Goal: Task Accomplishment & Management: Use online tool/utility

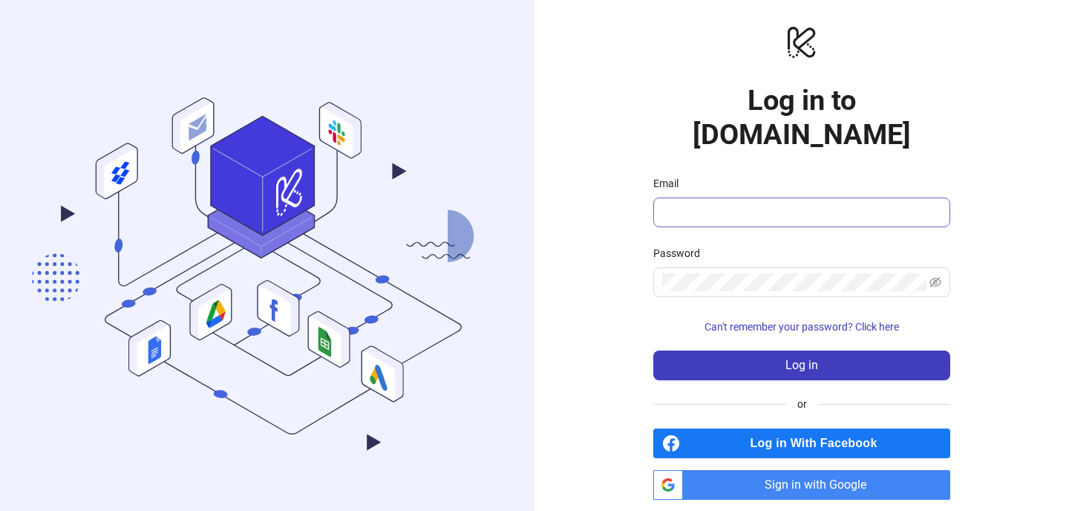
click at [764, 197] on span at bounding box center [801, 212] width 297 height 30
click at [764, 203] on input "Email" at bounding box center [800, 212] width 276 height 18
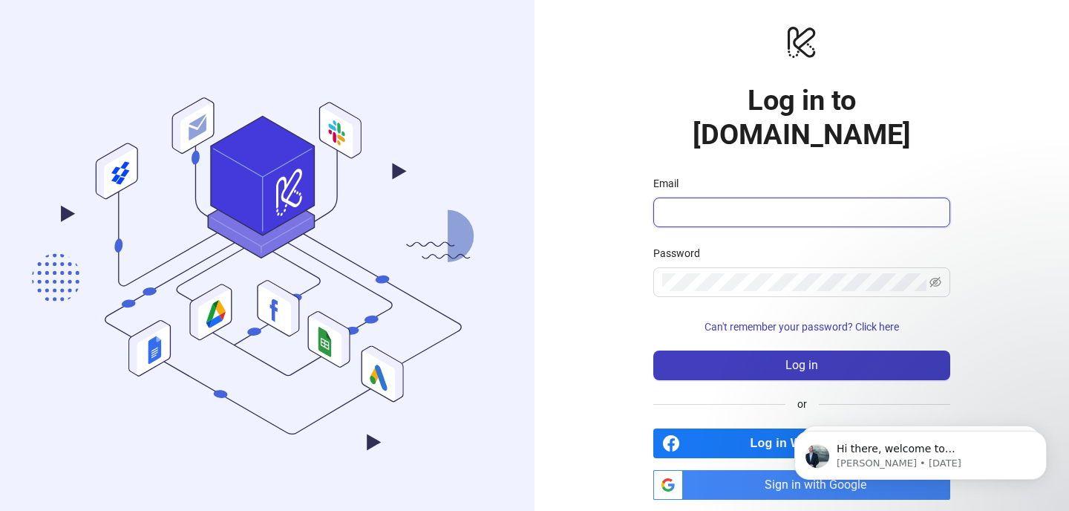
click at [755, 203] on input "Email" at bounding box center [800, 212] width 276 height 18
click at [755, 470] on span "Sign in with Google" at bounding box center [819, 485] width 261 height 30
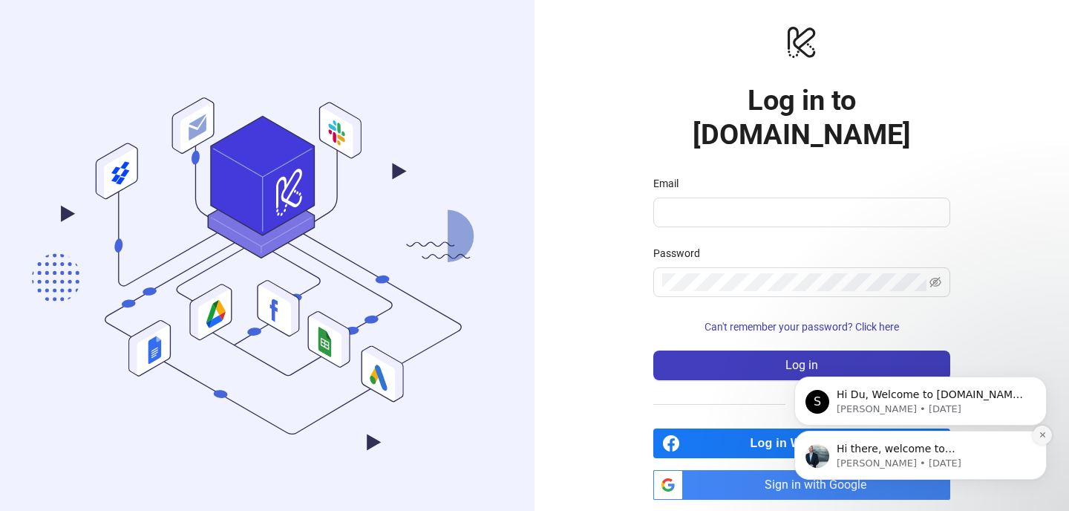
click at [1041, 433] on icon "Dismiss notification" at bounding box center [1042, 434] width 8 height 8
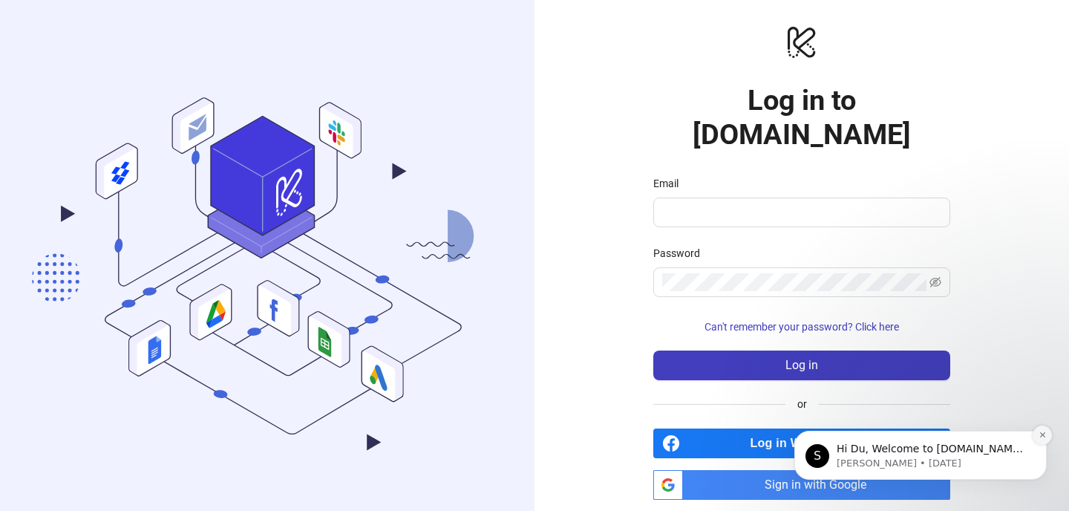
click at [1041, 436] on icon "Dismiss notification" at bounding box center [1042, 434] width 8 height 8
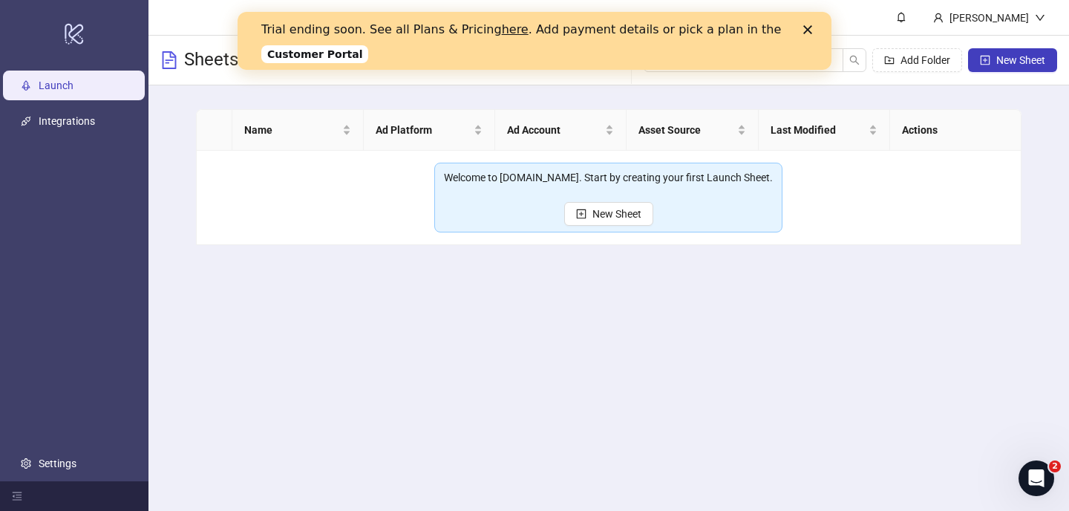
click at [809, 27] on polygon "Close" at bounding box center [807, 29] width 9 height 9
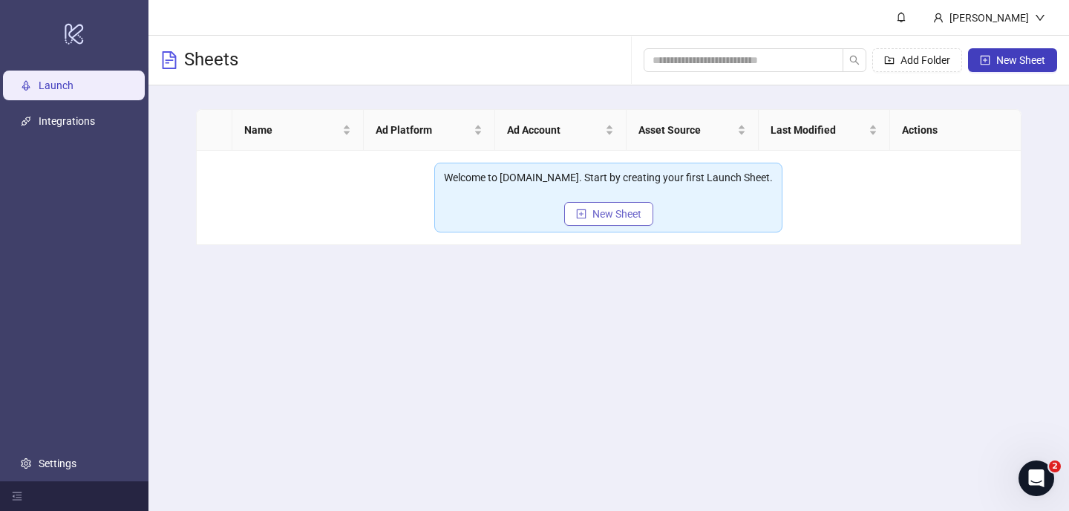
click at [638, 206] on button "New Sheet" at bounding box center [608, 214] width 89 height 24
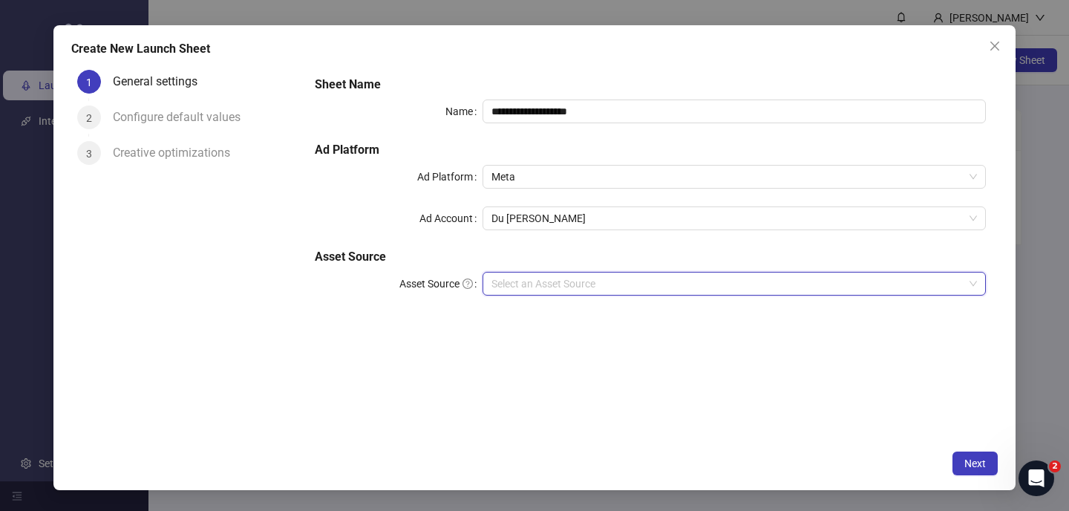
click at [537, 281] on input "Asset Source" at bounding box center [727, 283] width 472 height 22
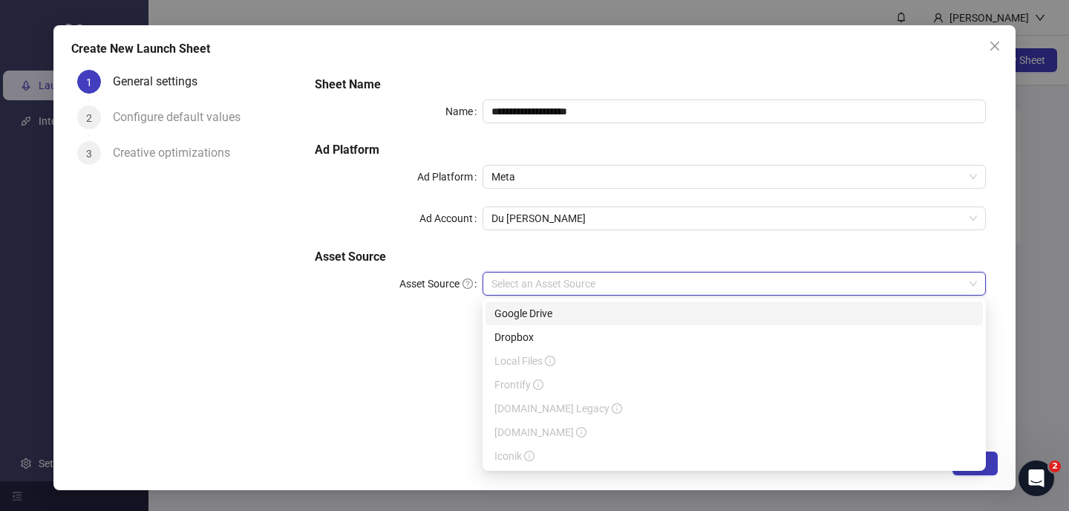
click at [534, 315] on div "Google Drive" at bounding box center [733, 313] width 479 height 16
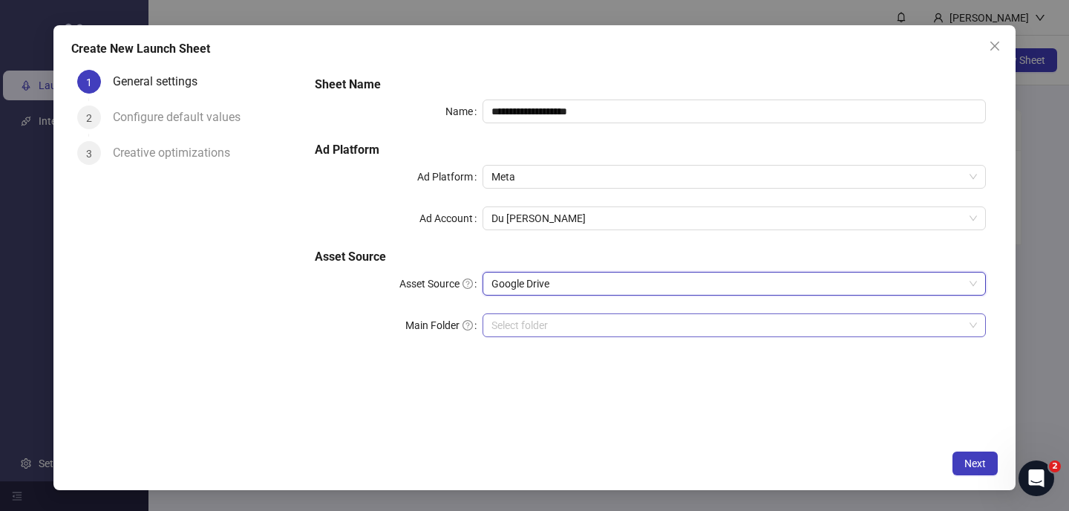
click at [556, 327] on input "Main Folder" at bounding box center [727, 325] width 472 height 22
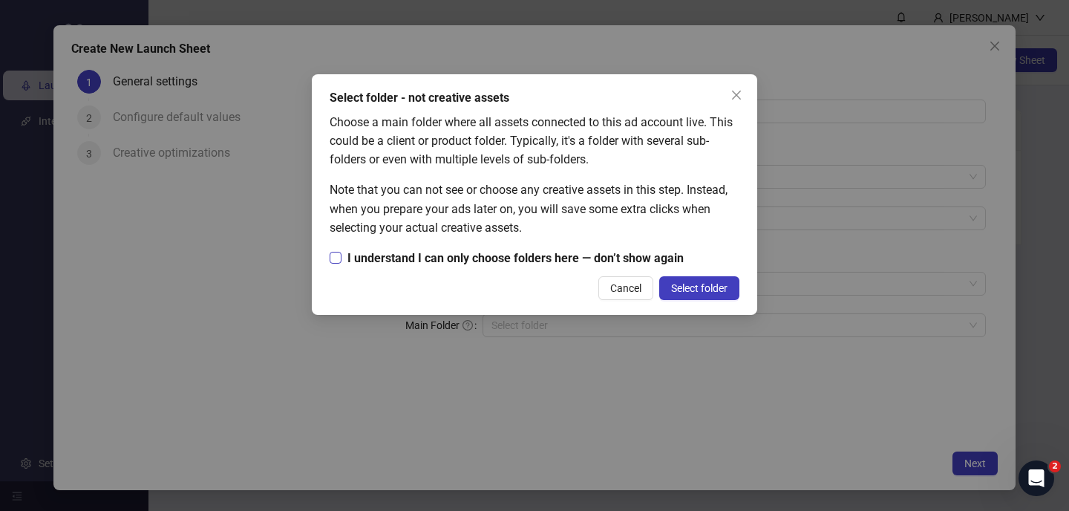
click at [531, 259] on span "I understand I can only choose folders here — don’t show again" at bounding box center [515, 258] width 348 height 19
click at [676, 282] on span "Select folder" at bounding box center [699, 288] width 56 height 12
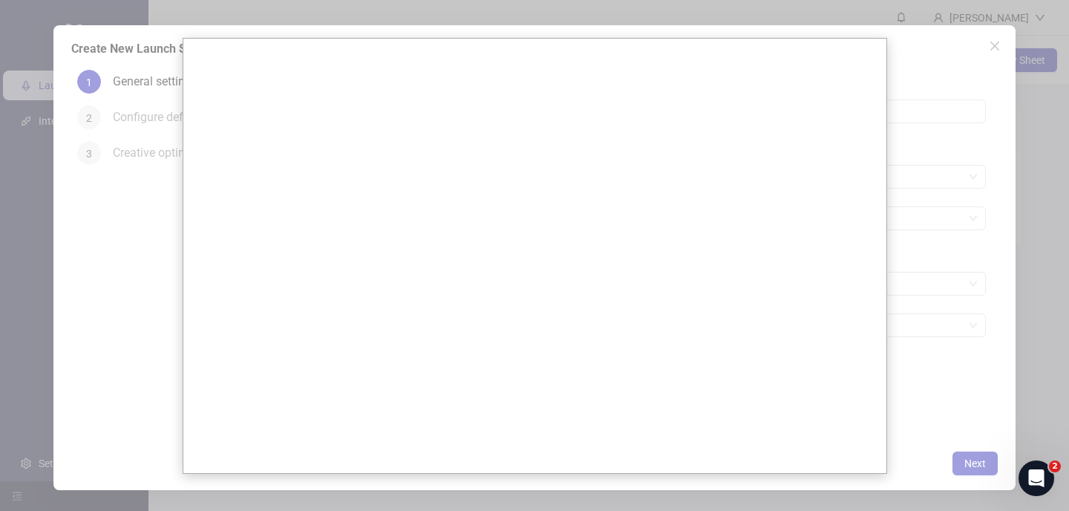
click at [899, 232] on div at bounding box center [534, 255] width 1069 height 511
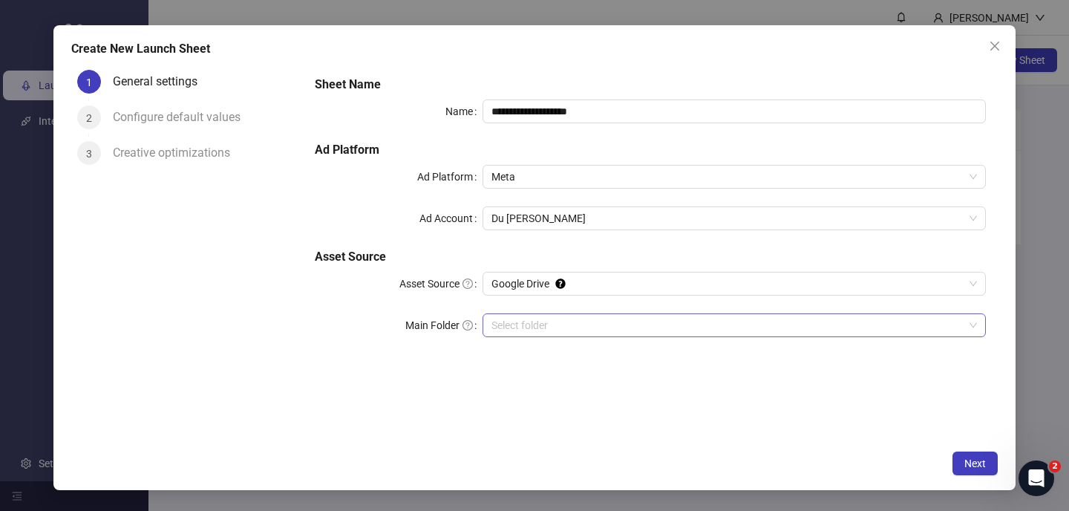
click at [628, 335] on input "Main Folder" at bounding box center [727, 325] width 472 height 22
click at [988, 46] on icon "close" at bounding box center [994, 46] width 12 height 12
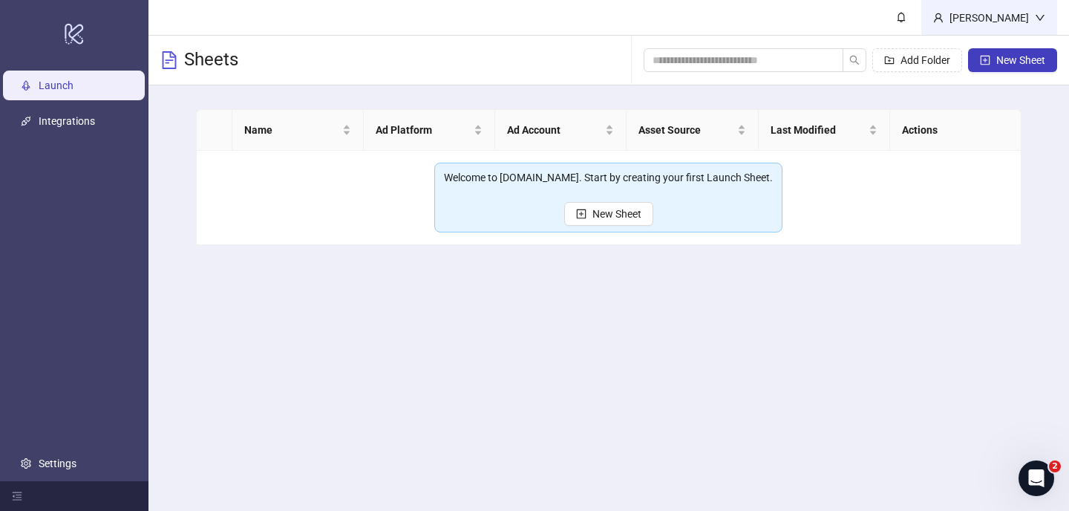
click at [1023, 20] on div "[PERSON_NAME]" at bounding box center [988, 18] width 91 height 16
click at [1000, 47] on span "Logout" at bounding box center [1009, 53] width 71 height 16
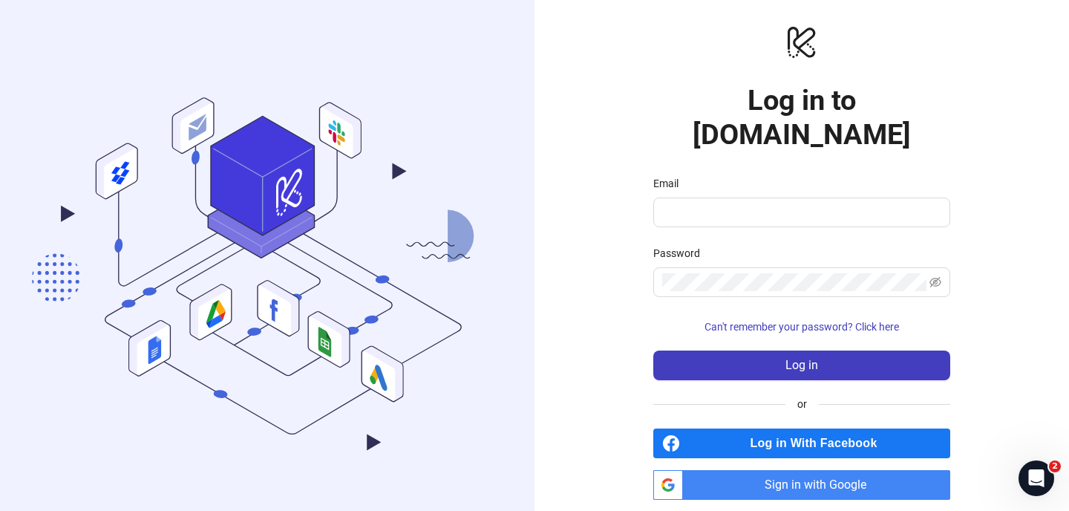
click at [799, 428] on span "Log in With Facebook" at bounding box center [818, 443] width 264 height 30
click at [773, 470] on span "Sign in with Google" at bounding box center [819, 485] width 261 height 30
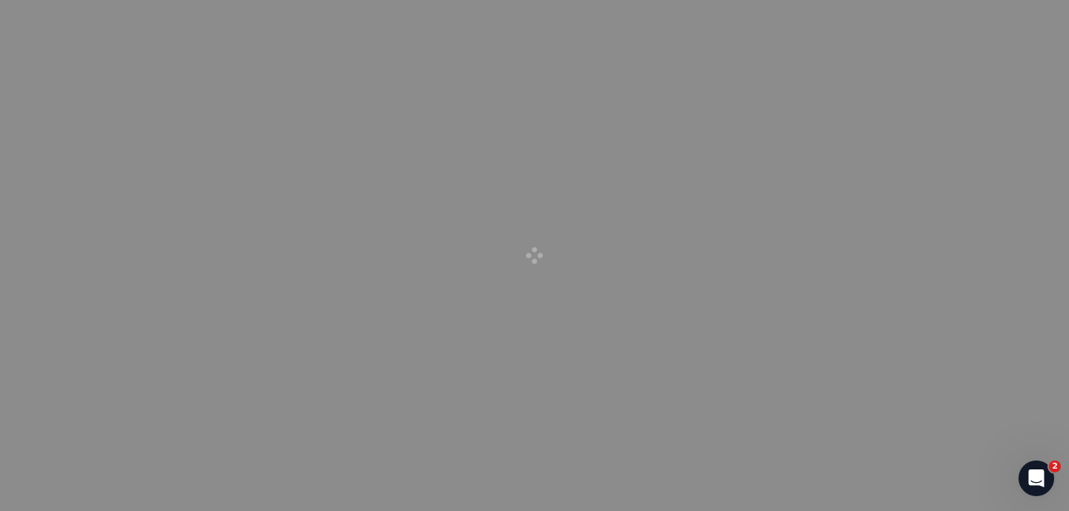
click at [692, 370] on div at bounding box center [534, 255] width 1069 height 511
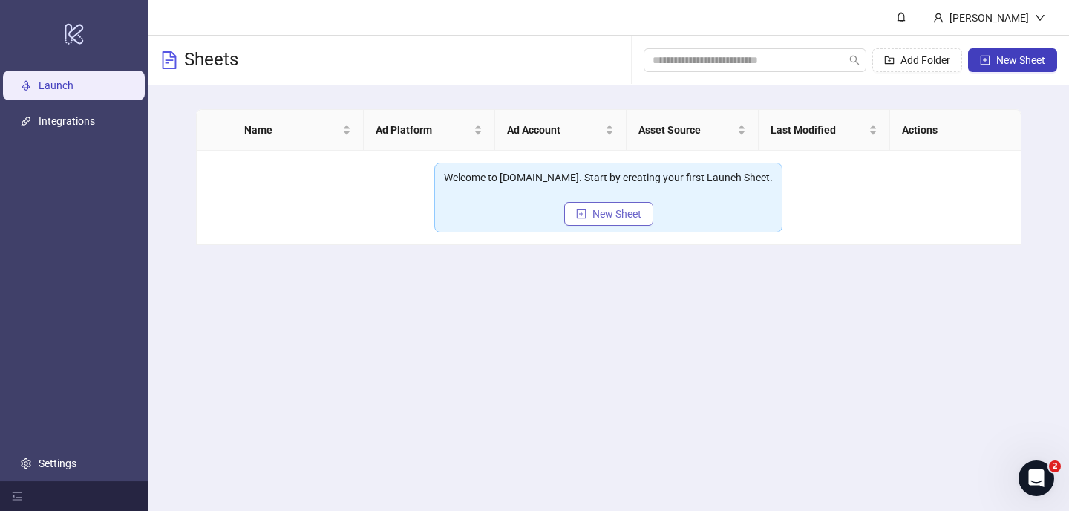
click at [613, 217] on span "New Sheet" at bounding box center [616, 214] width 49 height 12
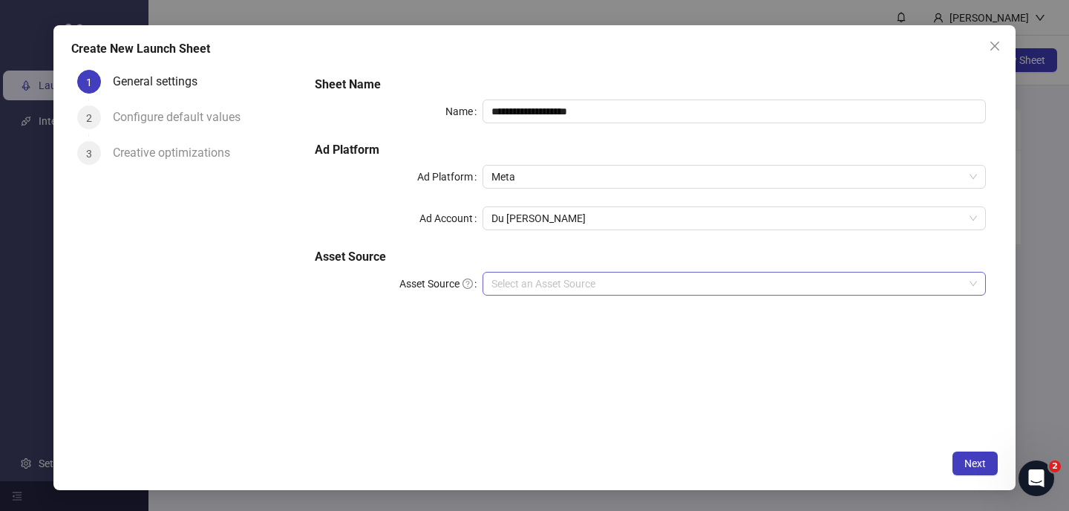
click at [551, 274] on input "Asset Source" at bounding box center [727, 283] width 472 height 22
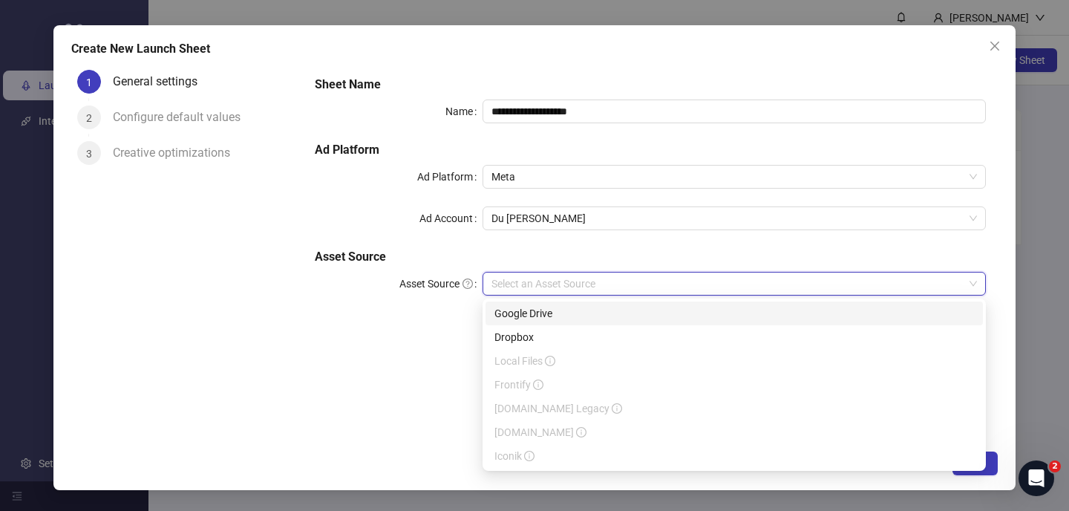
click at [532, 312] on div "Google Drive" at bounding box center [733, 313] width 479 height 16
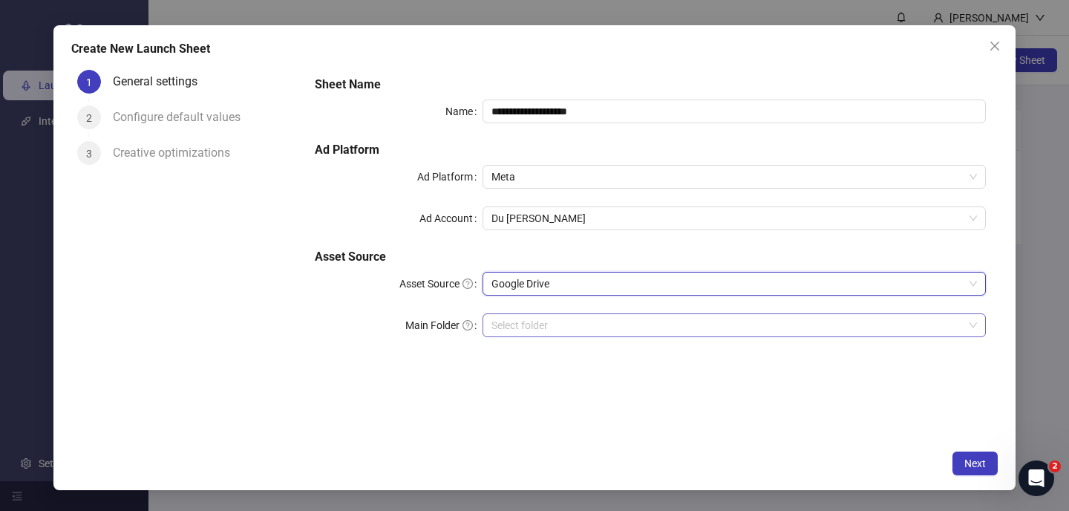
click at [551, 325] on input "Main Folder" at bounding box center [727, 325] width 472 height 22
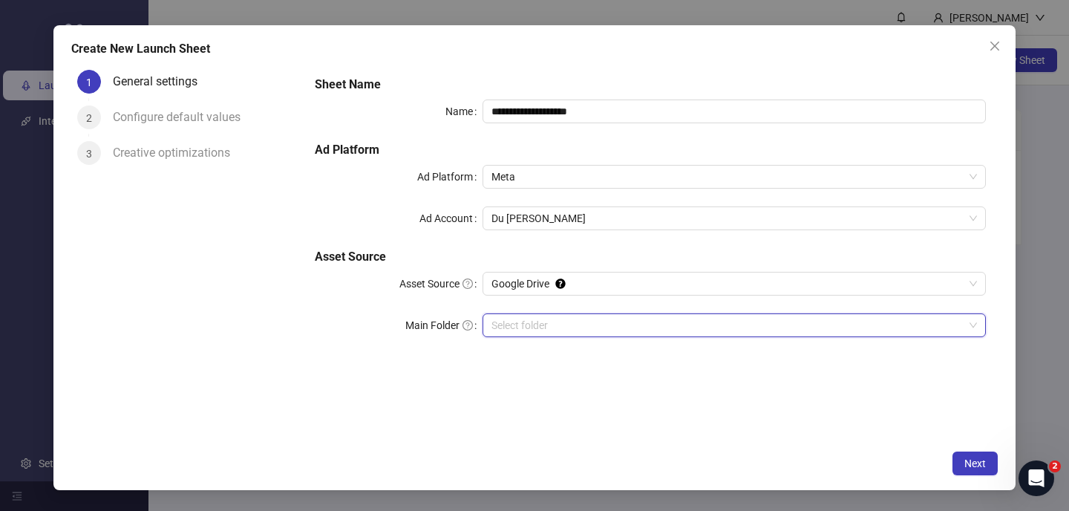
click at [551, 325] on input "Main Folder" at bounding box center [727, 325] width 472 height 22
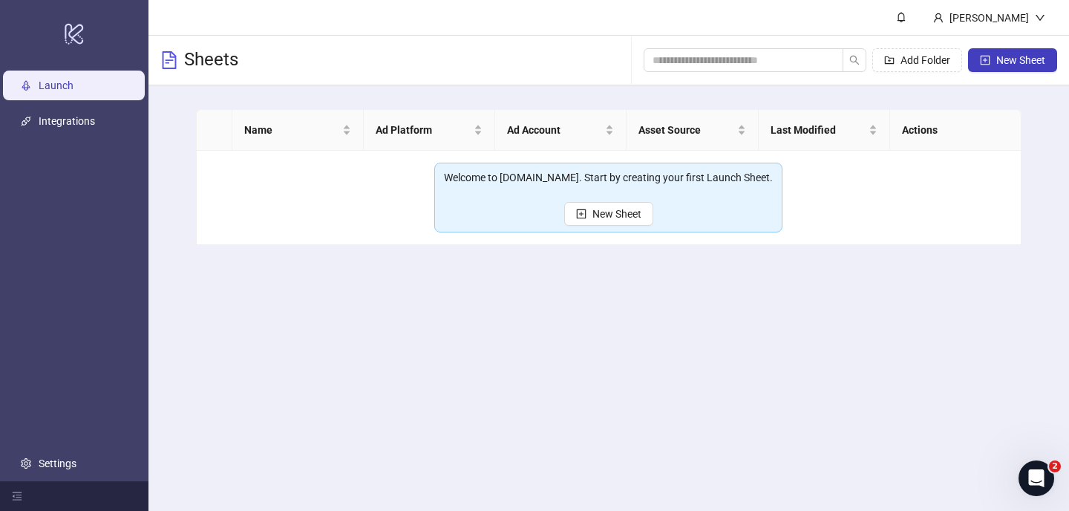
click at [663, 318] on main "Du Trần Sheets Add Folder New Sheet Name Ad Platform Ad Account Asset Source La…" at bounding box center [608, 255] width 920 height 511
